Goal: Contribute content: Add original content to the website for others to see

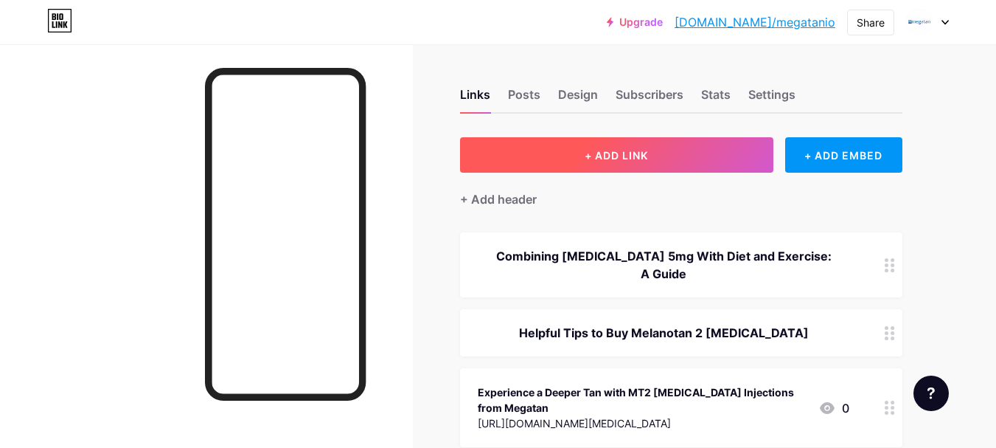
click at [600, 154] on span "+ ADD LINK" at bounding box center [616, 155] width 63 height 13
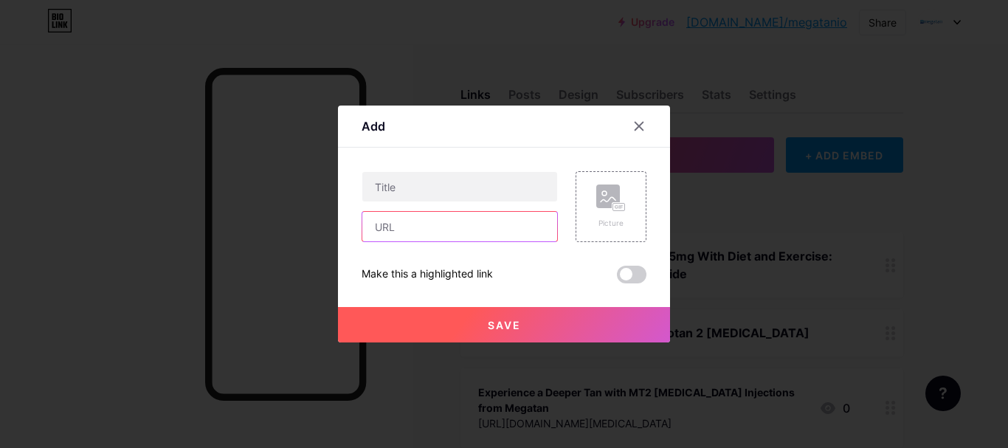
click at [443, 226] on input "text" at bounding box center [459, 227] width 195 height 30
paste input "[URL][DOMAIN_NAME]"
type input "[URL][DOMAIN_NAME]"
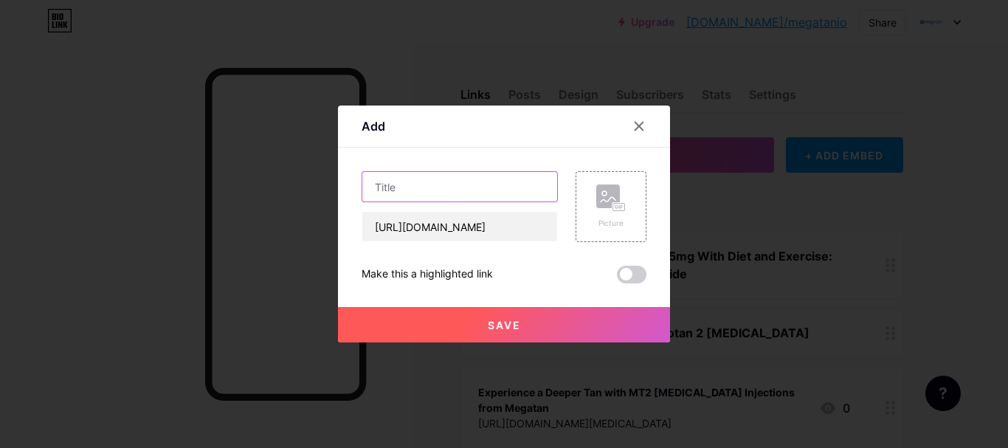
scroll to position [0, 0]
click at [438, 186] on input "text" at bounding box center [459, 187] width 195 height 30
paste input "Unlocking the Potential of Melanotan 2: Your Ultimate Starter Kit Guide"
type input "Unlocking the Potential of Melanotan 2: Your Ultimate Starter Kit Guide"
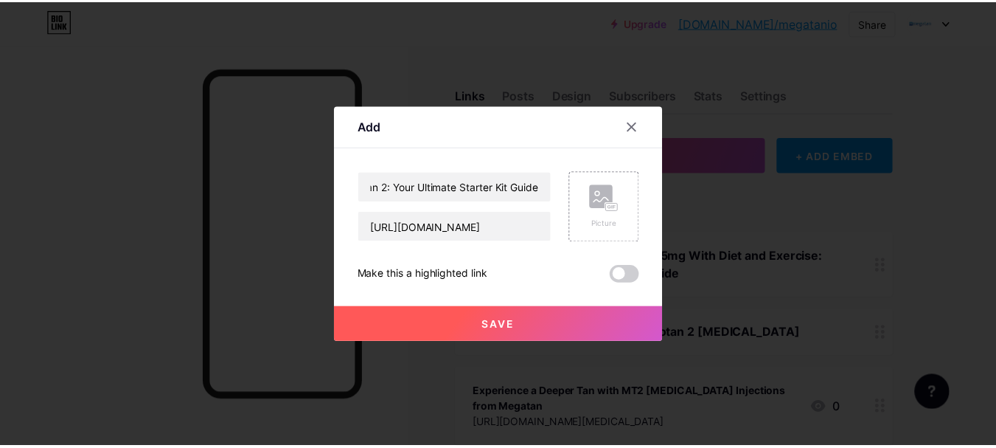
scroll to position [0, 0]
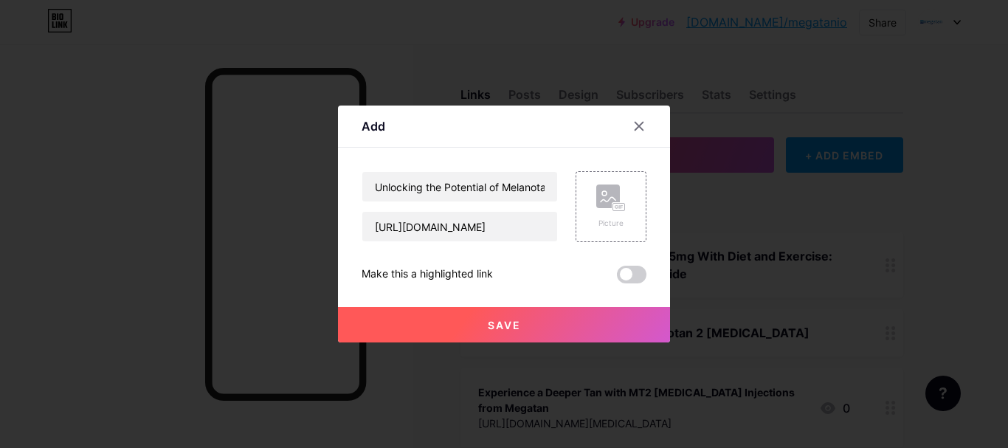
click at [471, 325] on button "Save" at bounding box center [504, 324] width 332 height 35
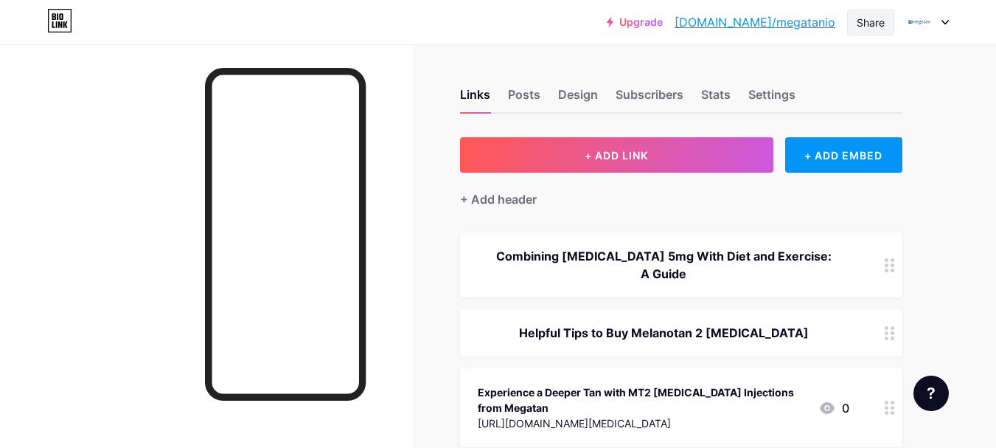
click at [864, 18] on div "Share" at bounding box center [871, 22] width 28 height 15
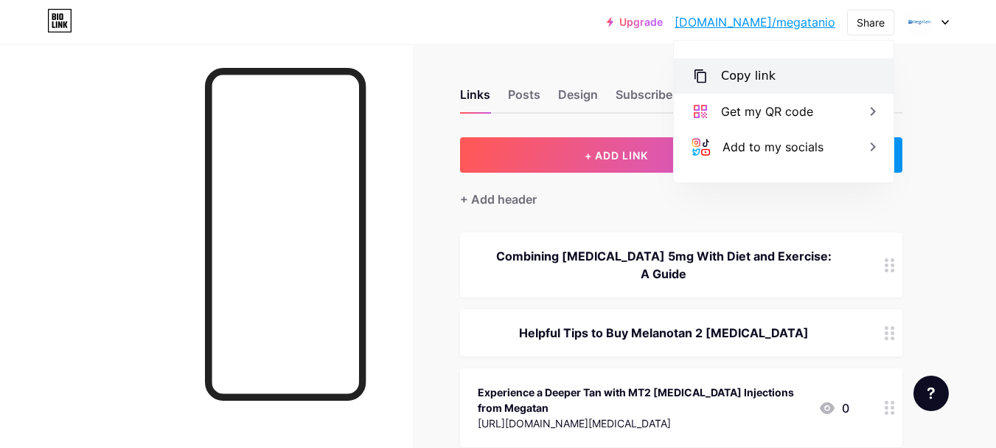
click at [724, 82] on div "Copy link" at bounding box center [748, 76] width 55 height 18
